Goal: Find specific page/section: Find specific page/section

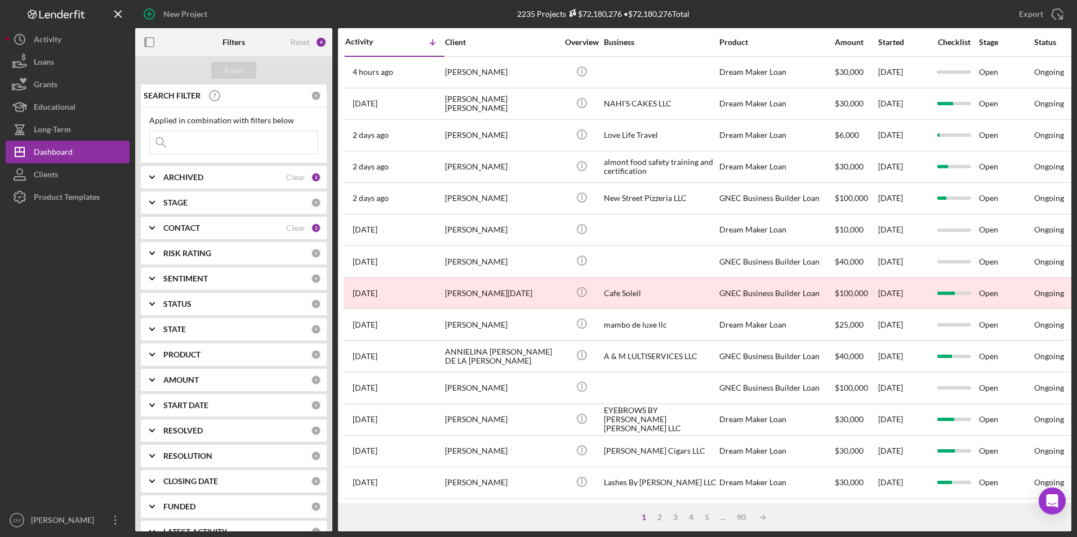
click at [191, 143] on input at bounding box center [234, 142] width 168 height 23
type input "[PERSON_NAME]"
click at [240, 68] on div "Apply" at bounding box center [234, 70] width 21 height 17
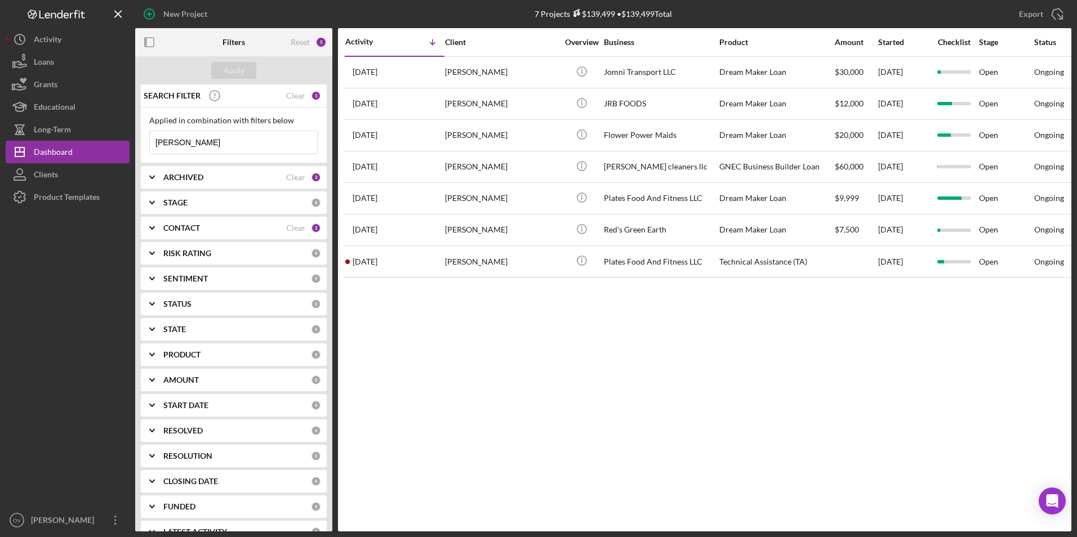
drag, startPoint x: 189, startPoint y: 141, endPoint x: 152, endPoint y: 143, distance: 37.2
click at [152, 143] on input "[PERSON_NAME]" at bounding box center [234, 142] width 168 height 23
click at [237, 71] on div "Apply" at bounding box center [234, 70] width 21 height 17
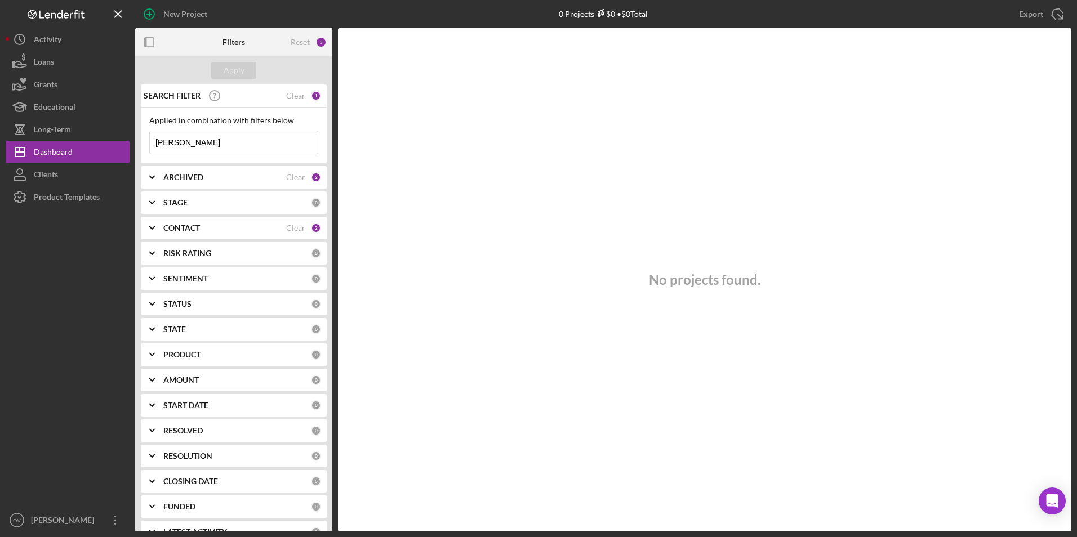
click at [184, 144] on input "[PERSON_NAME]" at bounding box center [234, 142] width 168 height 23
type input "g"
